Goal: Information Seeking & Learning: Learn about a topic

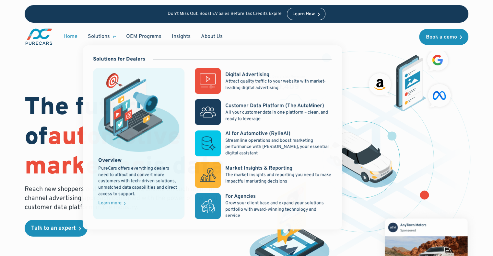
click at [90, 37] on div "Solutions" at bounding box center [99, 36] width 22 height 7
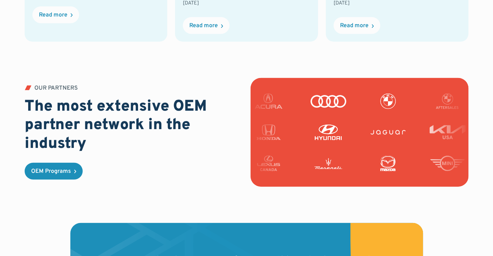
scroll to position [1685, 0]
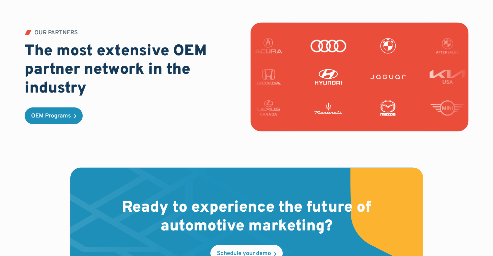
click at [52, 85] on h2 "The most extensive OEM partner network in the industry" at bounding box center [134, 70] width 218 height 56
click at [53, 85] on h2 "The most extensive OEM partner network in the industry" at bounding box center [134, 70] width 218 height 56
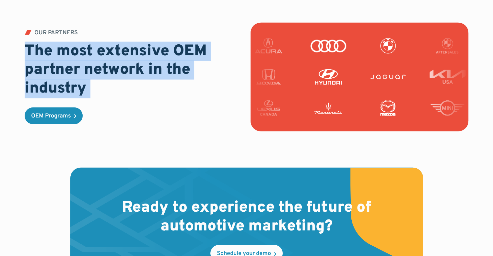
click at [53, 85] on h2 "The most extensive OEM partner network in the industry" at bounding box center [134, 70] width 218 height 56
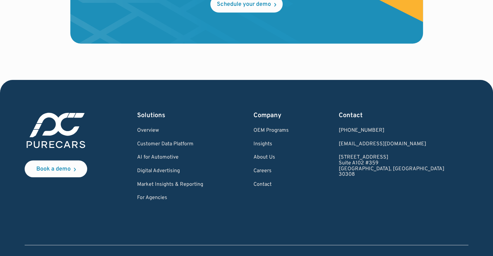
scroll to position [1960, 0]
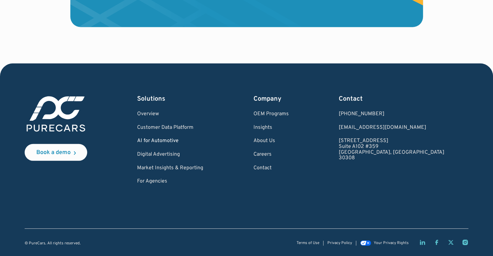
click at [166, 142] on link "AI for Automotive" at bounding box center [170, 141] width 66 height 6
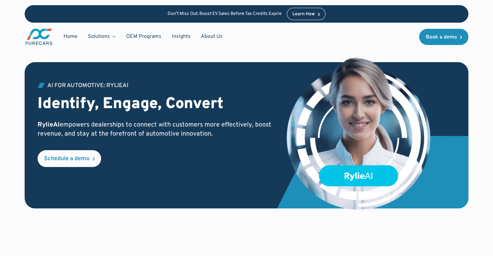
click at [135, 137] on p "RylieAI empowers dealerships to connect with customers more effectively, boost …" at bounding box center [157, 130] width 238 height 18
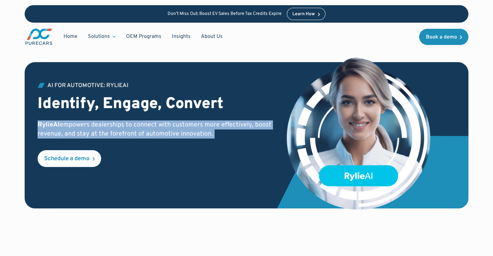
click at [135, 137] on p "RylieAI empowers dealerships to connect with customers more effectively, boost …" at bounding box center [157, 130] width 238 height 18
click at [134, 137] on p "RylieAI empowers dealerships to connect with customers more effectively, boost …" at bounding box center [157, 130] width 238 height 18
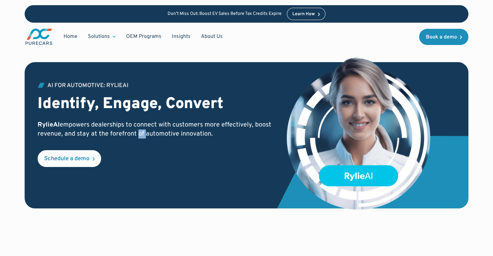
click at [134, 137] on p "RylieAI empowers dealerships to connect with customers more effectively, boost …" at bounding box center [157, 130] width 238 height 18
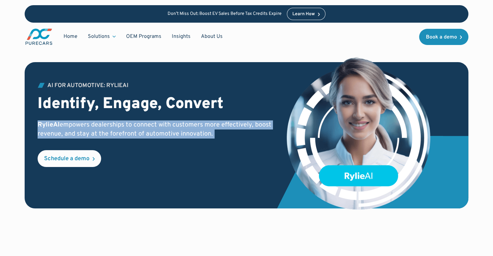
click at [134, 137] on p "RylieAI empowers dealerships to connect with customers more effectively, boost …" at bounding box center [157, 130] width 238 height 18
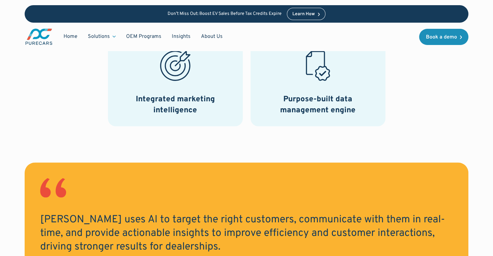
scroll to position [421, 0]
